Goal: Communication & Community: Share content

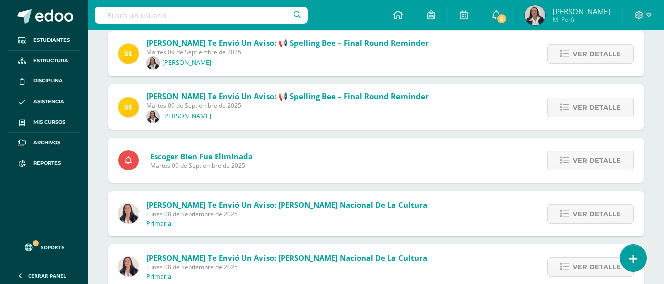
scroll to position [349, 0]
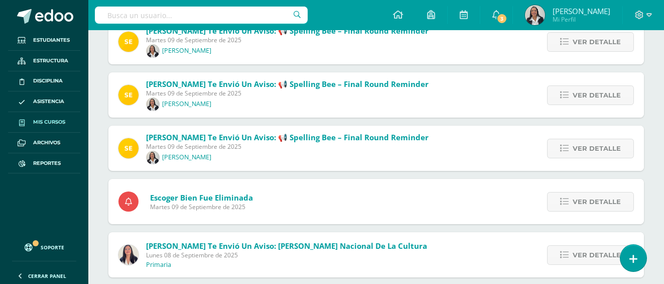
click at [50, 122] on span "Mis cursos" at bounding box center [49, 122] width 32 height 8
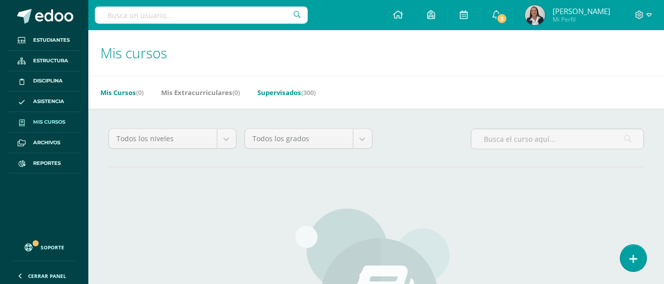
click at [285, 91] on link "Supervisados (300)" at bounding box center [287, 92] width 58 height 16
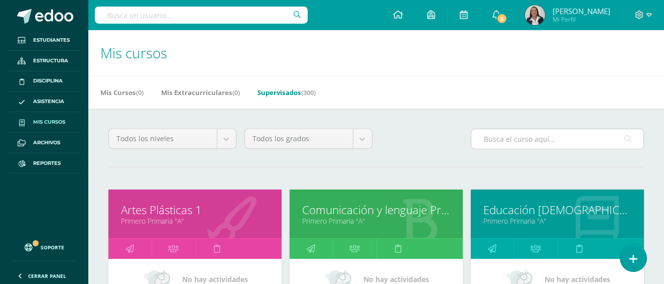
click at [497, 135] on input "text" at bounding box center [558, 139] width 172 height 20
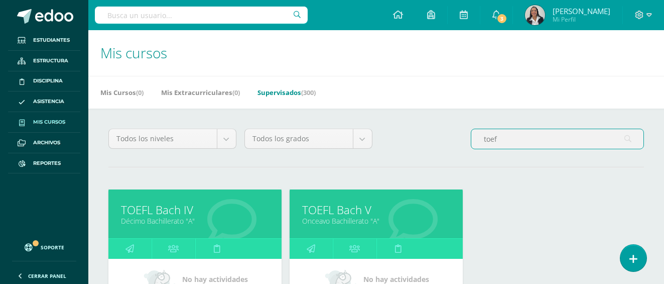
type input "toef"
click at [345, 210] on link "TOEFL Bach V" at bounding box center [376, 210] width 148 height 16
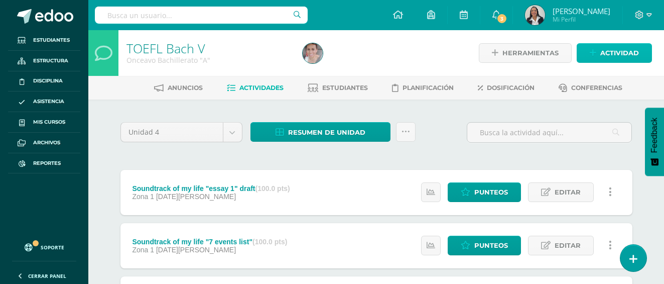
click at [615, 54] on span "Actividad" at bounding box center [620, 53] width 39 height 19
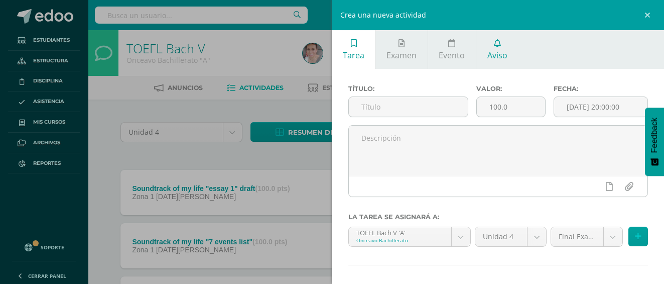
click at [497, 42] on icon at bounding box center [497, 43] width 7 height 8
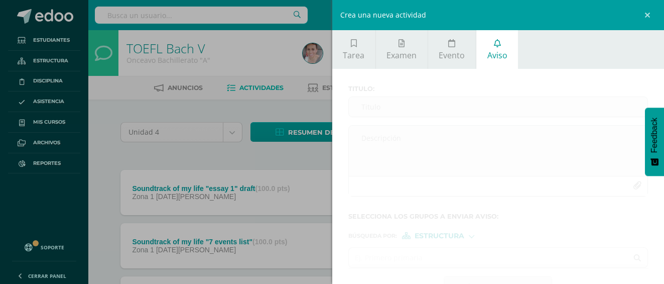
scroll to position [34, 0]
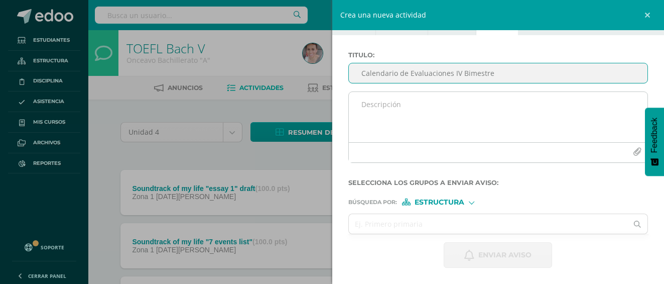
type input "Calendario de Evaluaciones IV Bimestre"
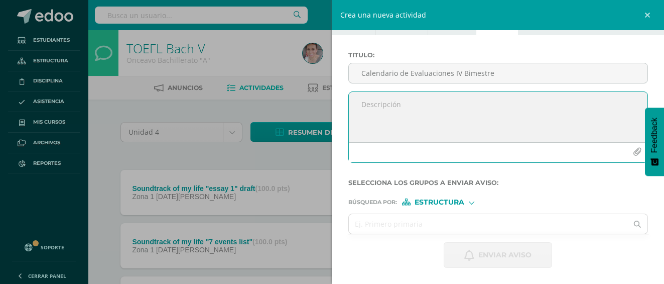
click at [364, 106] on textarea at bounding box center [498, 117] width 299 height 50
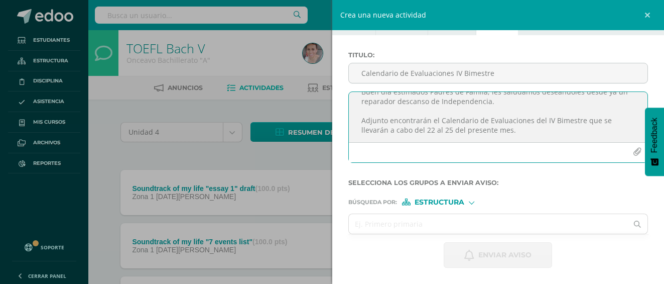
scroll to position [22, 0]
click at [523, 120] on textarea "Buen día estimados Padres de Famiia, les saludamos deseándoles desde ya un repa…" at bounding box center [498, 117] width 299 height 50
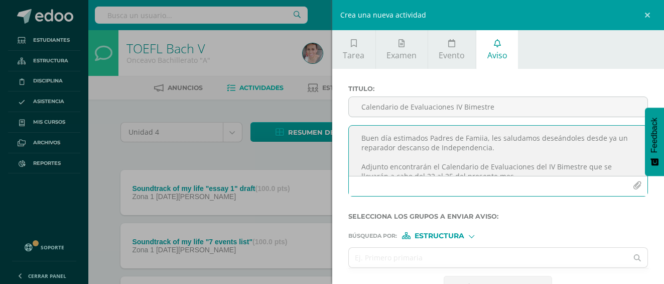
scroll to position [37, 0]
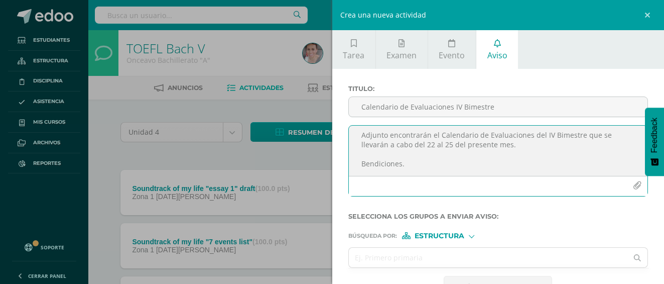
type textarea "Buen día estimados Padres de Famiia, les saludamos deseándoles desde ya un repa…"
click at [633, 186] on icon "button" at bounding box center [637, 185] width 9 height 9
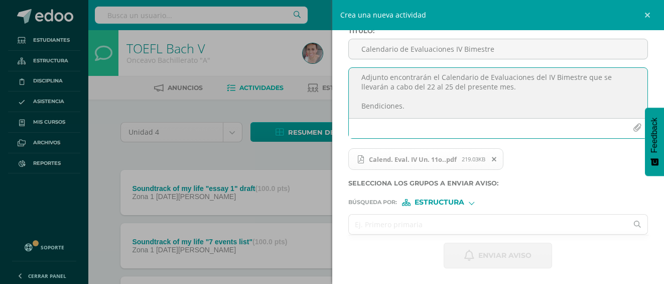
scroll to position [58, 0]
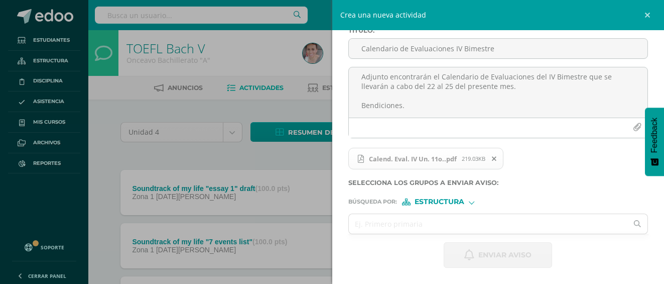
click at [471, 202] on div at bounding box center [472, 201] width 6 height 6
click at [468, 212] on span "Estructura" at bounding box center [452, 215] width 50 height 6
click at [422, 222] on input "text" at bounding box center [488, 224] width 279 height 20
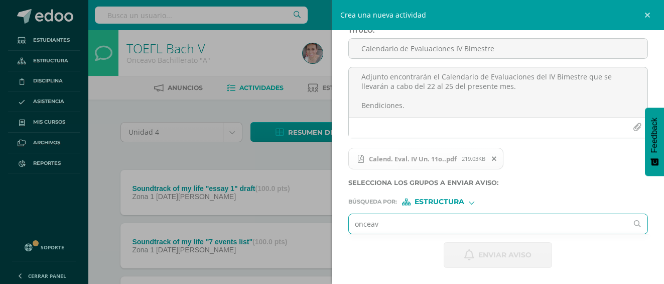
type input "onceavo"
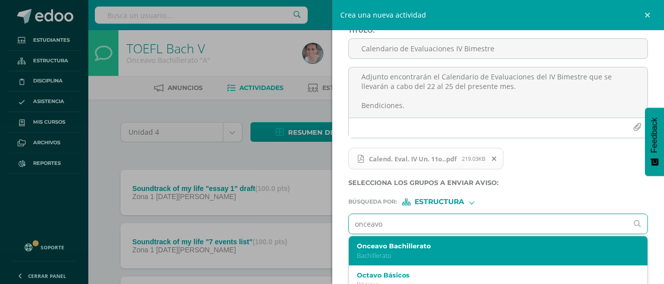
click at [415, 251] on p "Bachillerato" at bounding box center [492, 255] width 271 height 9
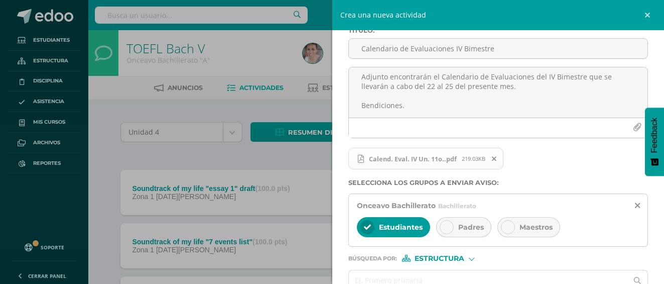
click at [450, 227] on icon at bounding box center [446, 226] width 7 height 7
click at [506, 227] on icon at bounding box center [508, 226] width 7 height 7
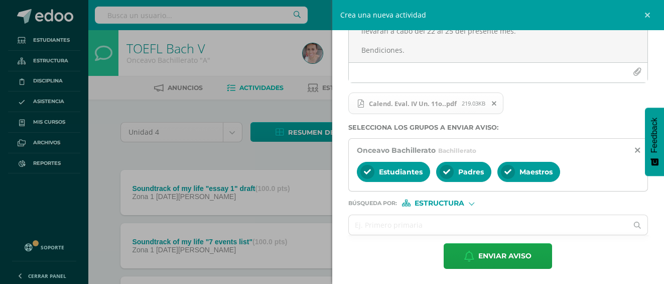
scroll to position [115, 0]
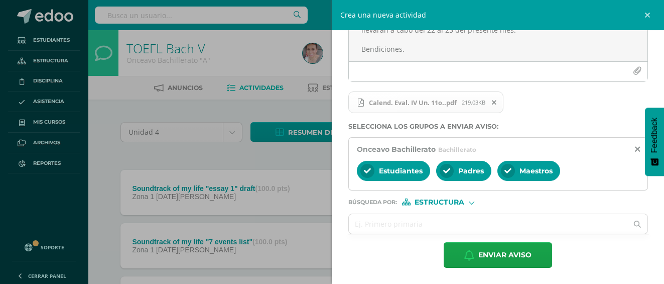
click at [472, 205] on div "Estructura" at bounding box center [439, 201] width 75 height 7
click at [458, 230] on span "Persona" at bounding box center [443, 229] width 36 height 6
click at [413, 221] on input "text" at bounding box center [488, 224] width 279 height 20
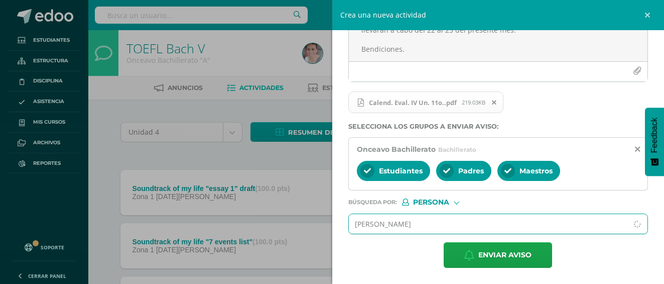
type input "[PERSON_NAME]"
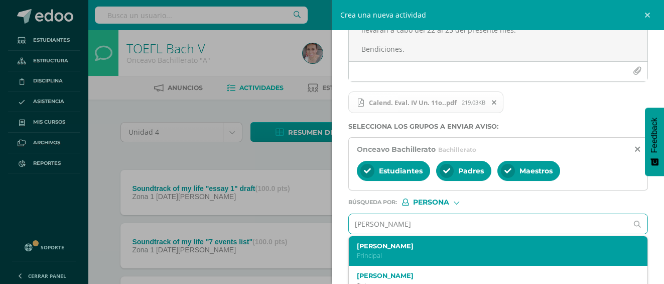
click at [415, 251] on p "Principal" at bounding box center [492, 255] width 271 height 9
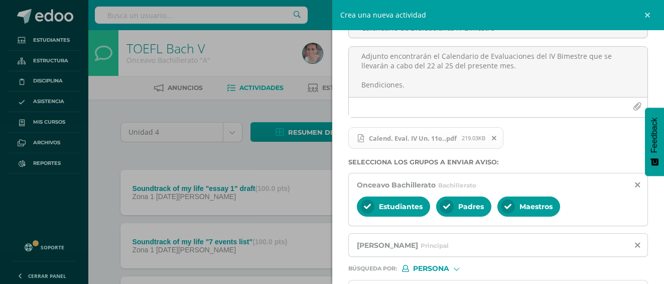
scroll to position [145, 0]
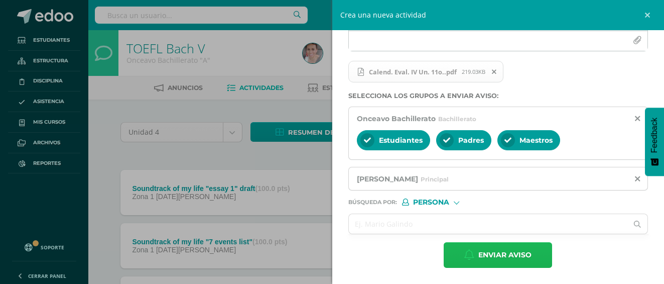
click at [515, 257] on span "Enviar aviso" at bounding box center [505, 255] width 53 height 25
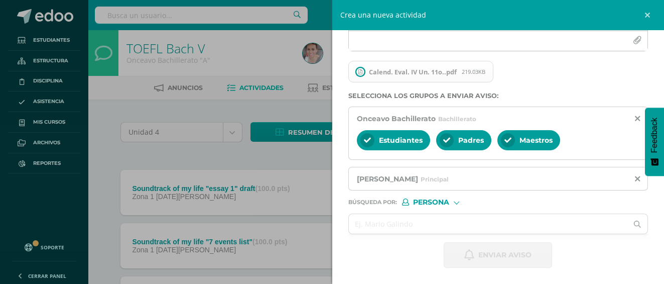
scroll to position [34, 0]
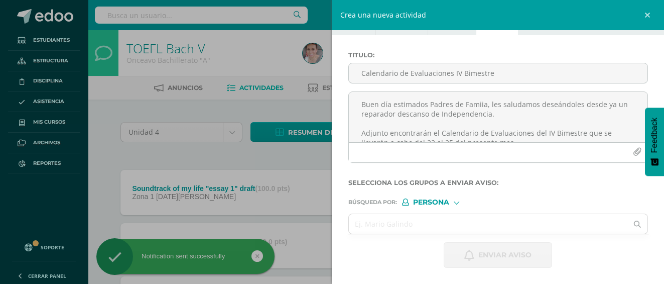
click at [246, 48] on div "Crea una nueva actividad Tarea Examen Evento Aviso Título: Valor: 100.0 Fecha: …" at bounding box center [332, 142] width 664 height 284
